Goal: Task Accomplishment & Management: Manage account settings

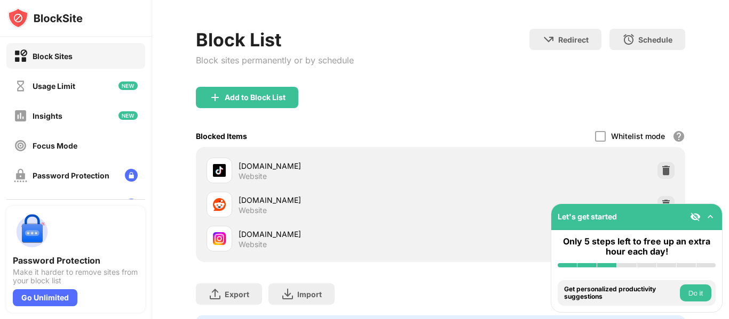
scroll to position [53, 0]
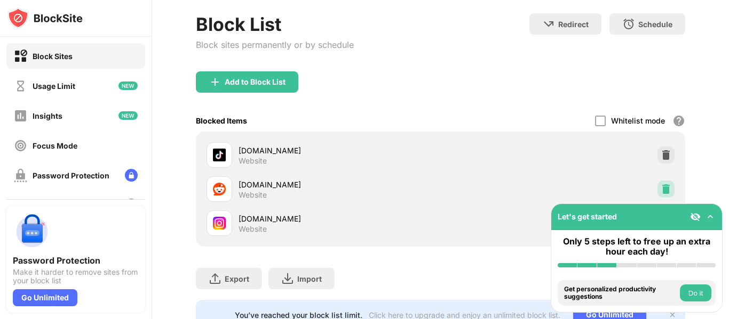
click at [660, 190] on img at bounding box center [665, 189] width 11 height 11
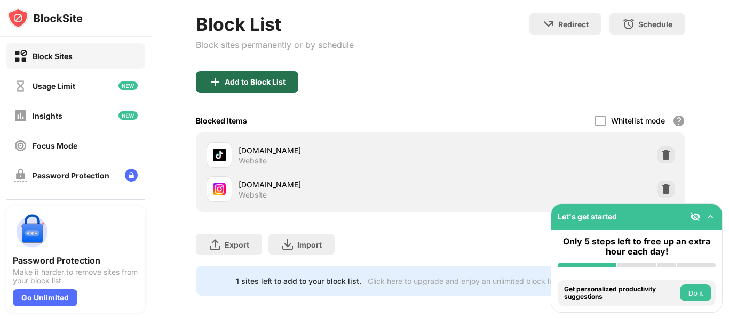
click at [242, 82] on div "Add to Block List" at bounding box center [255, 82] width 61 height 9
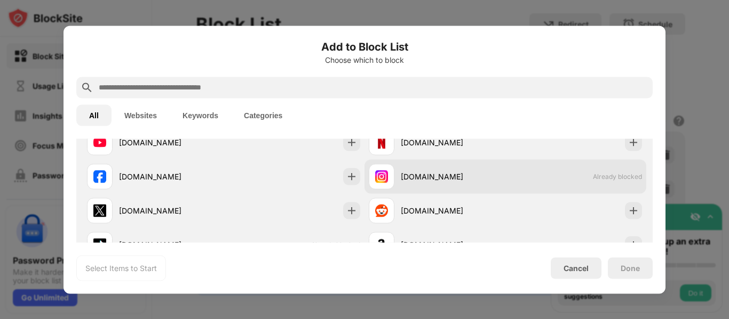
scroll to position [213, 0]
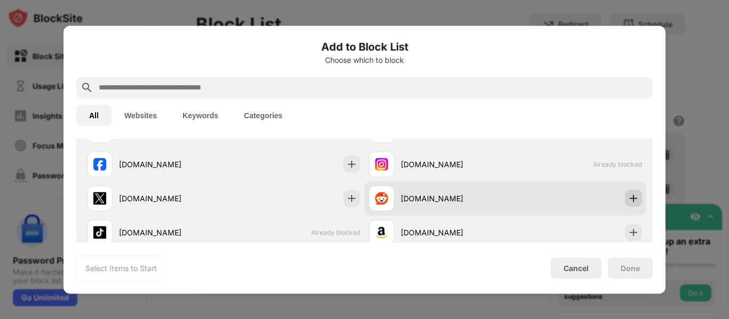
click at [625, 199] on div at bounding box center [633, 198] width 17 height 17
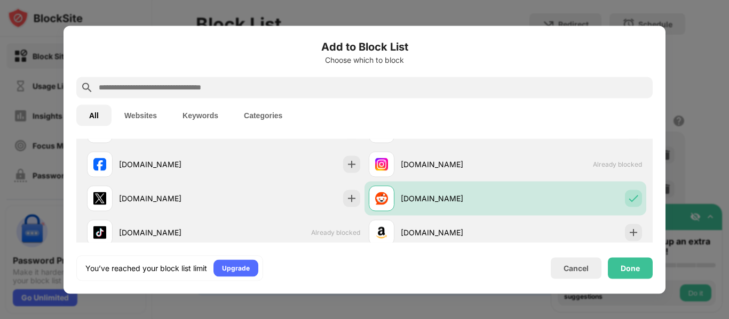
click at [641, 259] on div "Done" at bounding box center [630, 268] width 45 height 21
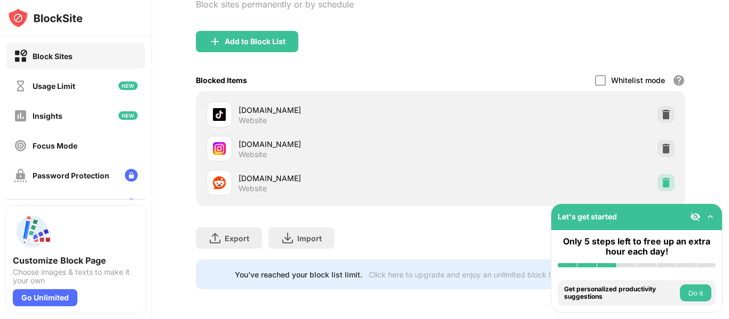
click at [660, 178] on img at bounding box center [665, 183] width 11 height 11
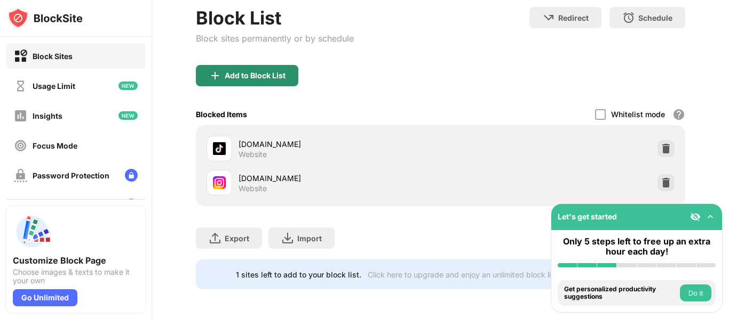
click at [201, 73] on div "Add to Block List" at bounding box center [247, 75] width 102 height 21
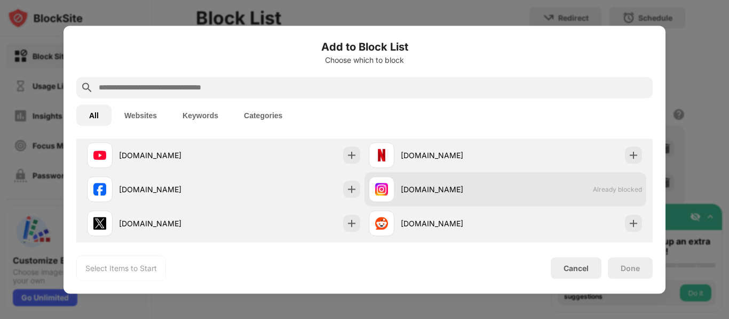
scroll to position [213, 0]
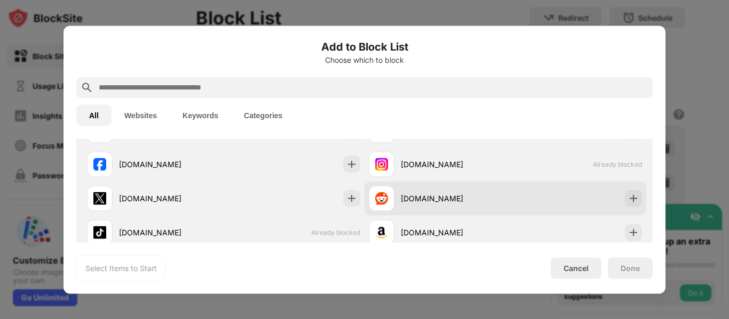
click at [615, 195] on div "[DOMAIN_NAME]" at bounding box center [505, 198] width 282 height 34
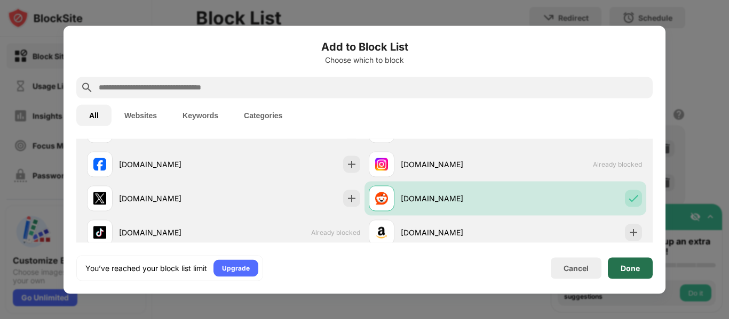
click at [645, 275] on div "Done" at bounding box center [630, 268] width 45 height 21
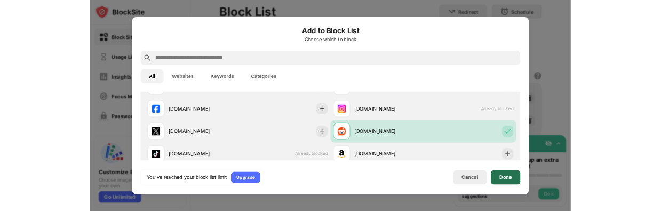
scroll to position [102, 0]
